Goal: Task Accomplishment & Management: Manage account settings

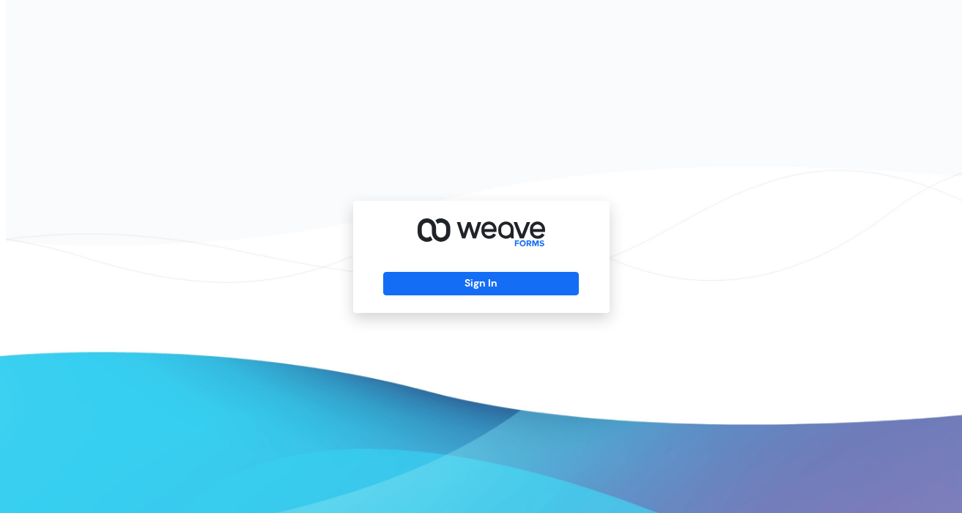
click at [483, 270] on div "Sign In" at bounding box center [481, 257] width 256 height 112
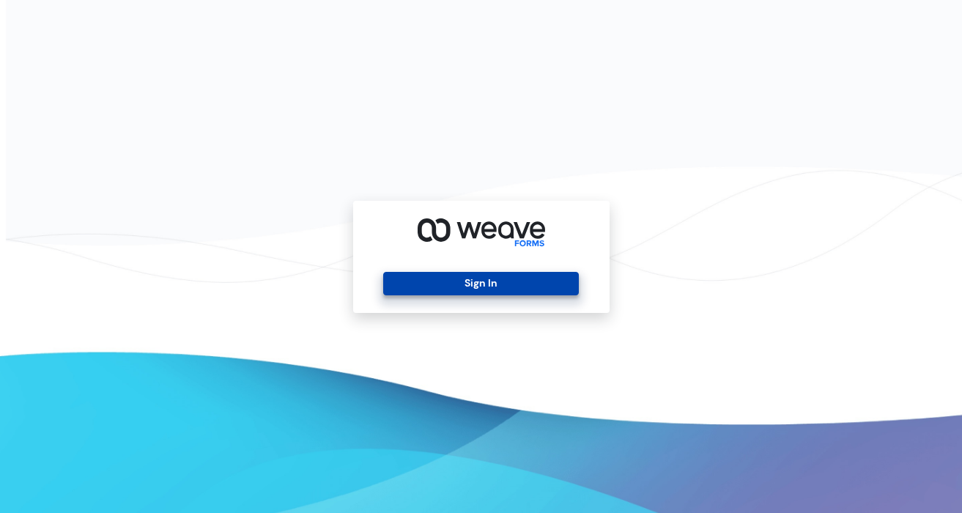
click at [486, 281] on button "Sign In" at bounding box center [481, 283] width 196 height 23
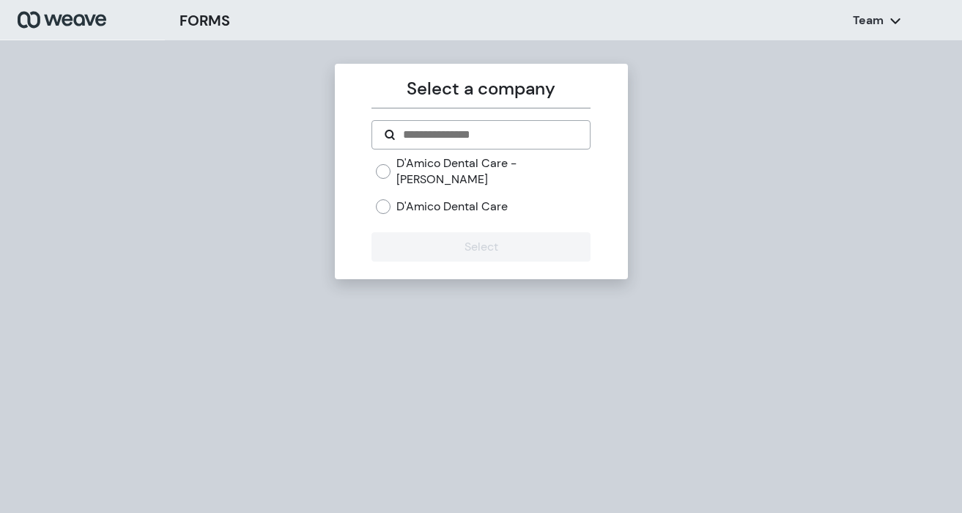
click at [374, 193] on div "D'Amico Dental Care - Wayland D'Amico Dental Care" at bounding box center [480, 190] width 219 height 71
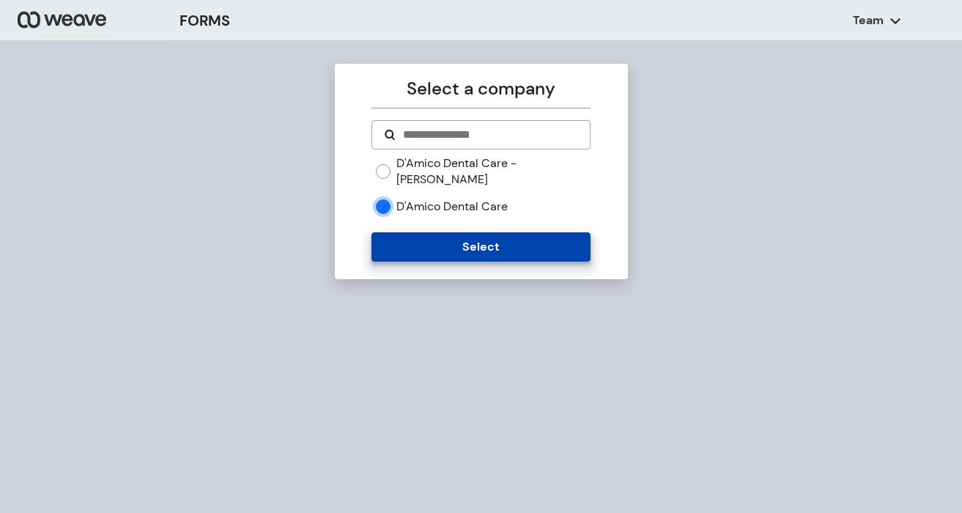
click at [404, 232] on button "Select" at bounding box center [480, 246] width 219 height 29
